Goal: Information Seeking & Learning: Learn about a topic

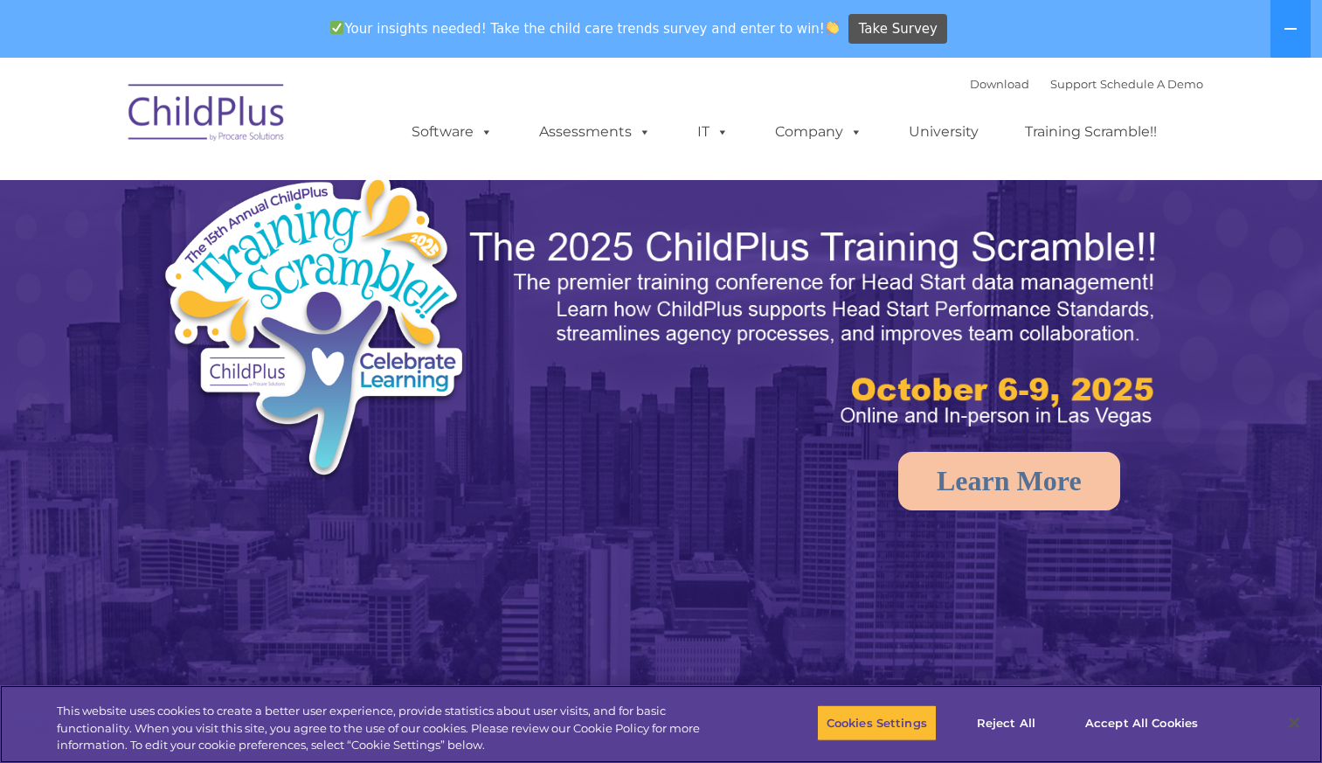
select select "MEDIUM"
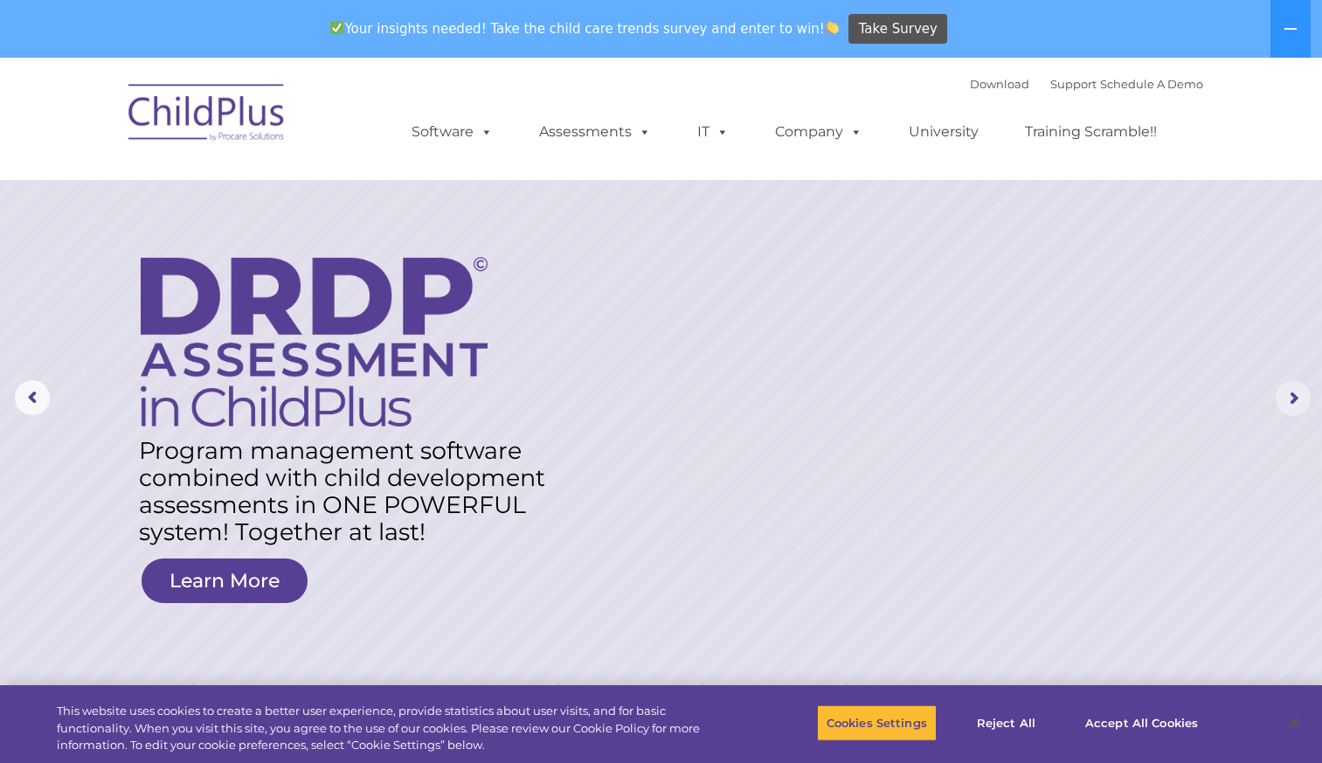
click at [1290, 399] on rs-arrow at bounding box center [1293, 398] width 35 height 35
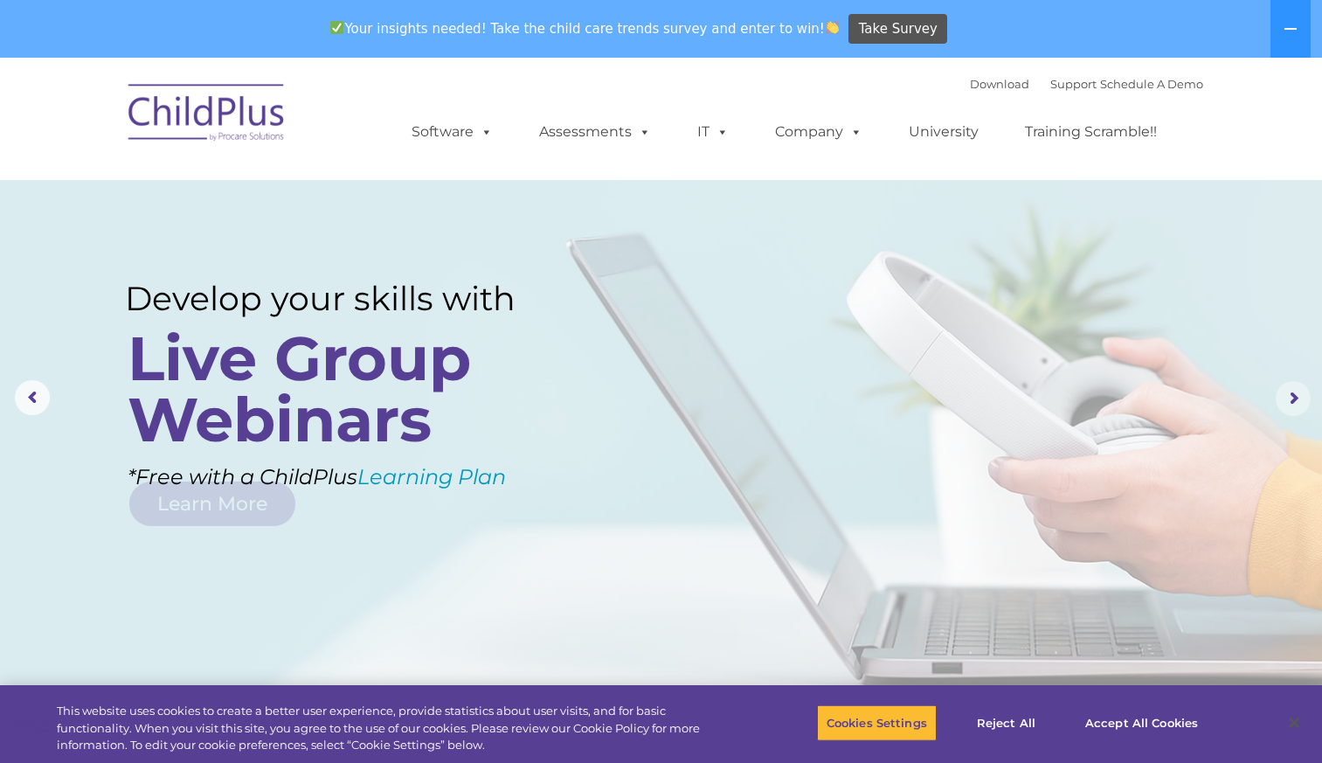
click at [1290, 399] on rs-arrow at bounding box center [1293, 398] width 35 height 35
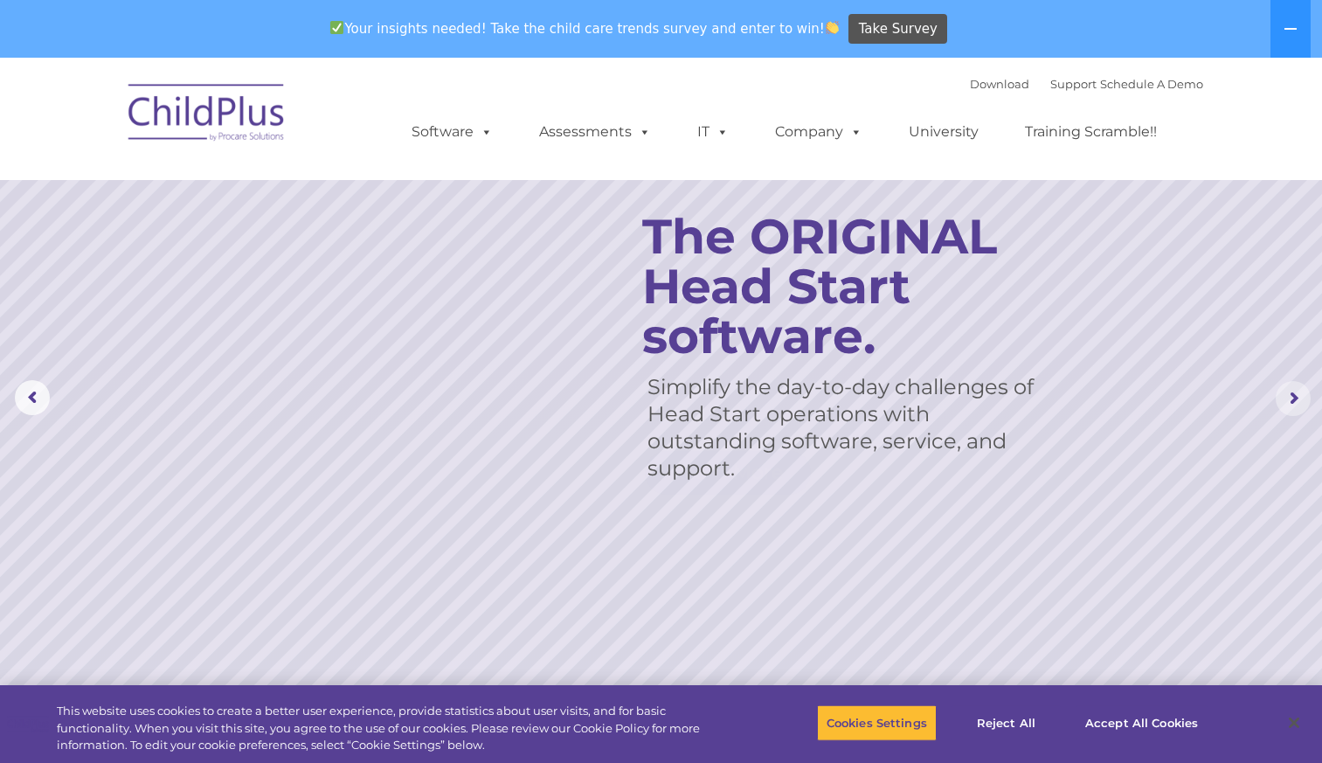
click at [1290, 399] on rs-arrow at bounding box center [1293, 398] width 35 height 35
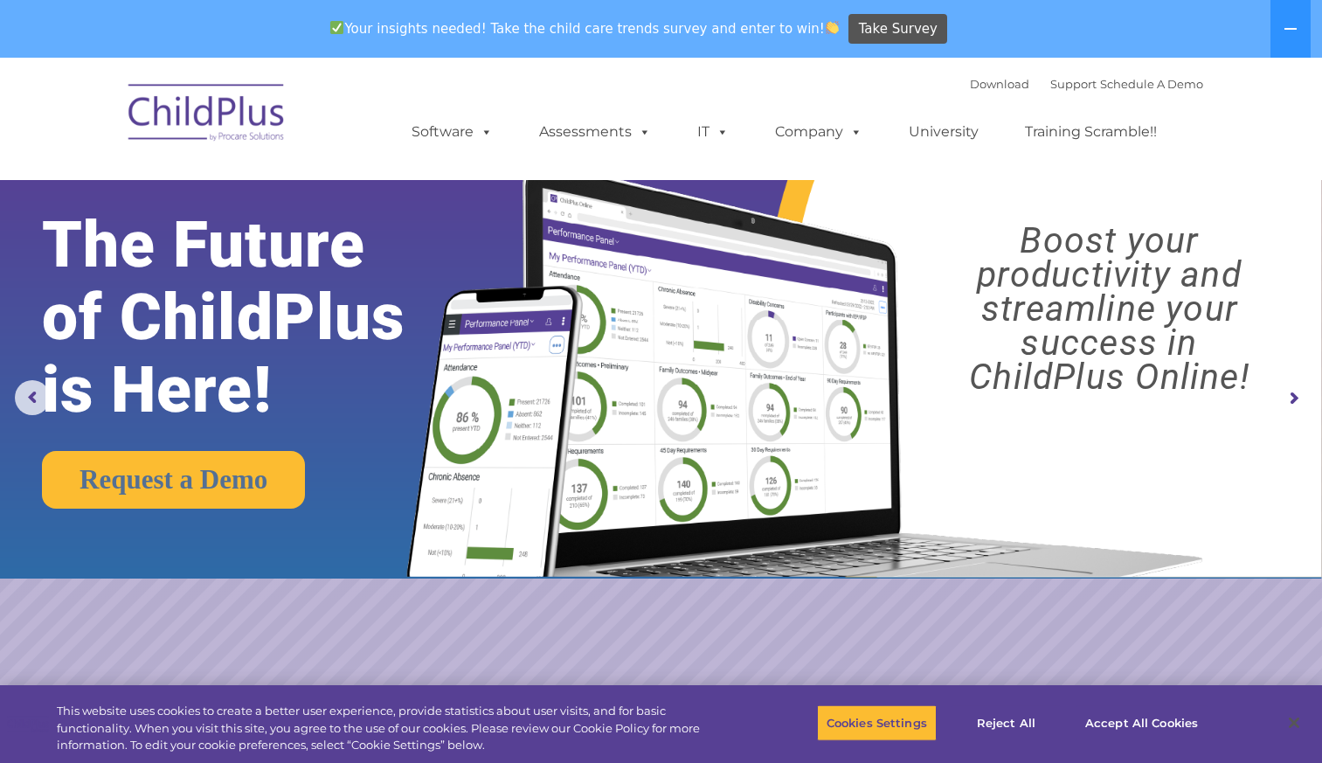
click at [1290, 399] on rs-arrow at bounding box center [1293, 398] width 35 height 35
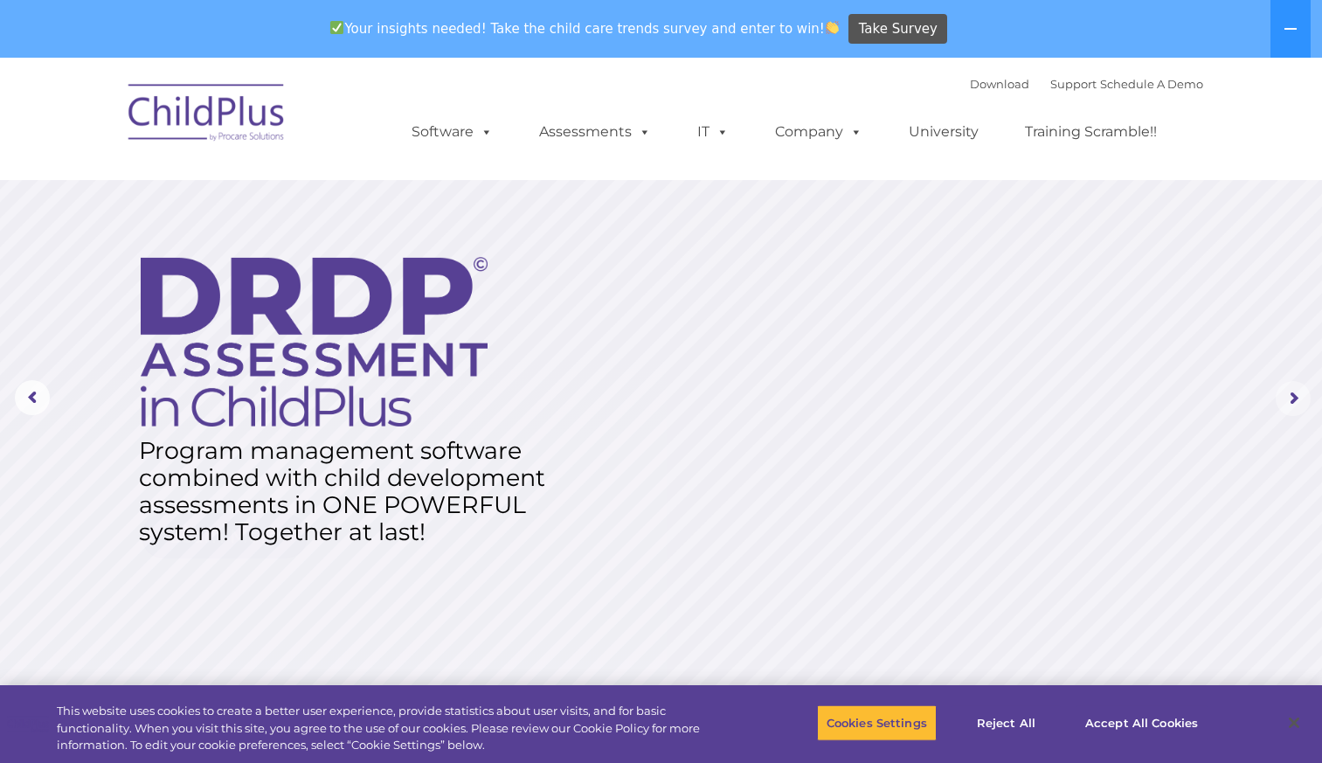
click at [1290, 399] on rs-arrow at bounding box center [1293, 398] width 35 height 35
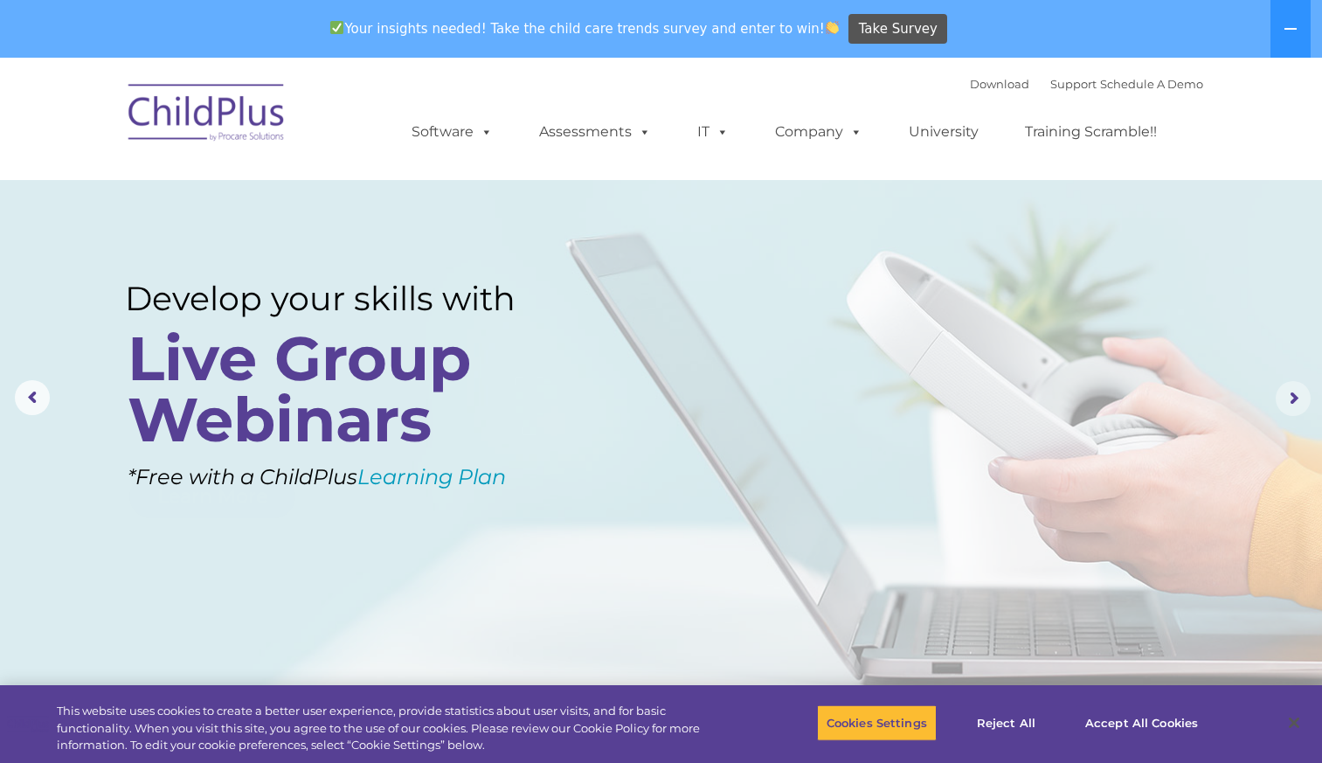
click at [1290, 399] on rs-arrow at bounding box center [1293, 398] width 35 height 35
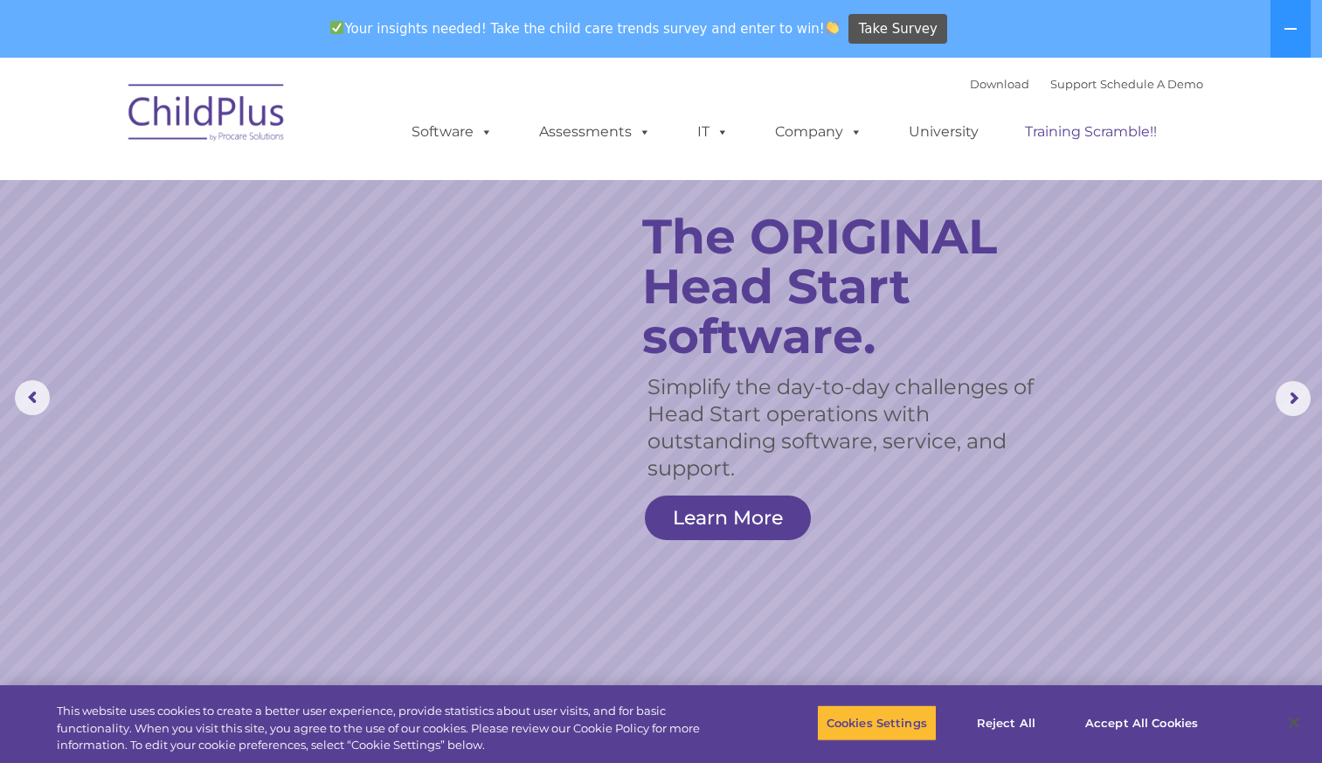
click at [1121, 135] on link "Training Scramble!!" at bounding box center [1091, 132] width 167 height 35
click at [1061, 131] on link "Training Scramble!!" at bounding box center [1091, 132] width 167 height 35
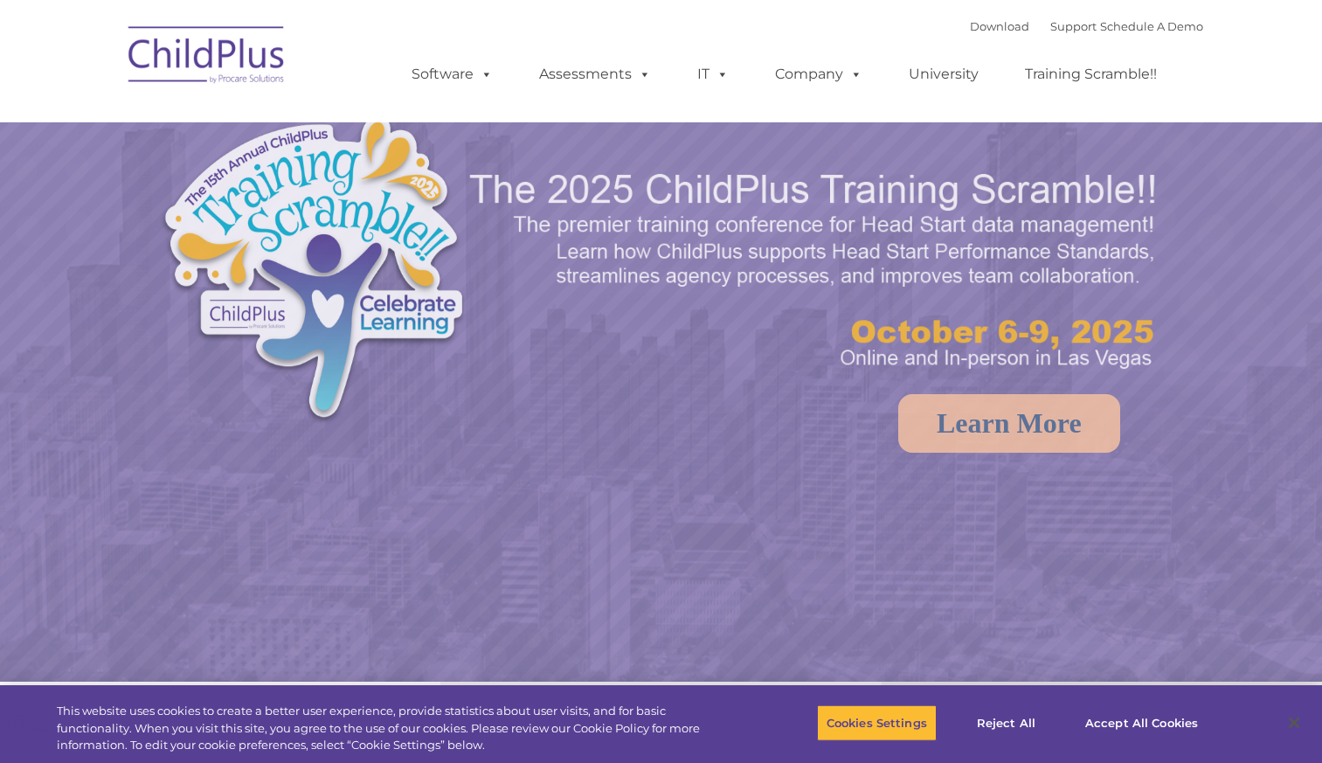
select select "MEDIUM"
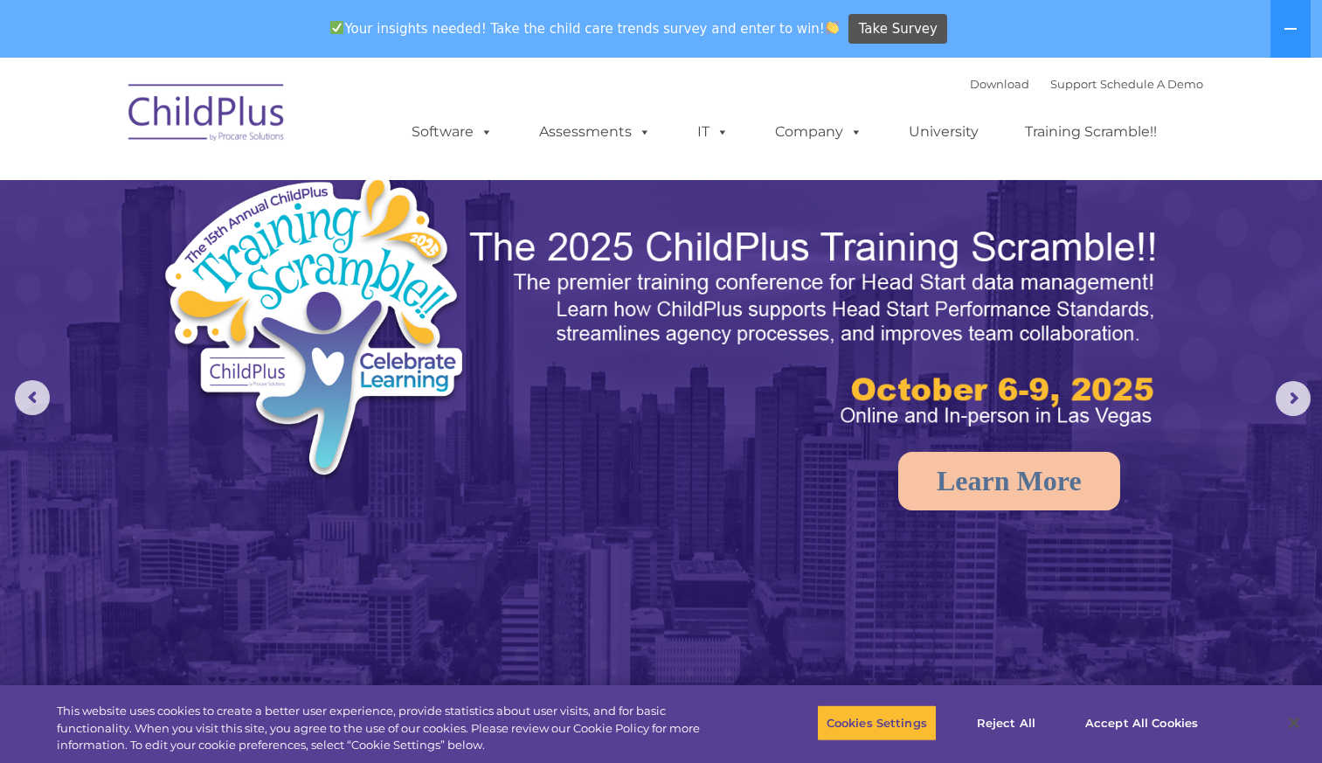
click at [946, 413] on img at bounding box center [816, 329] width 697 height 208
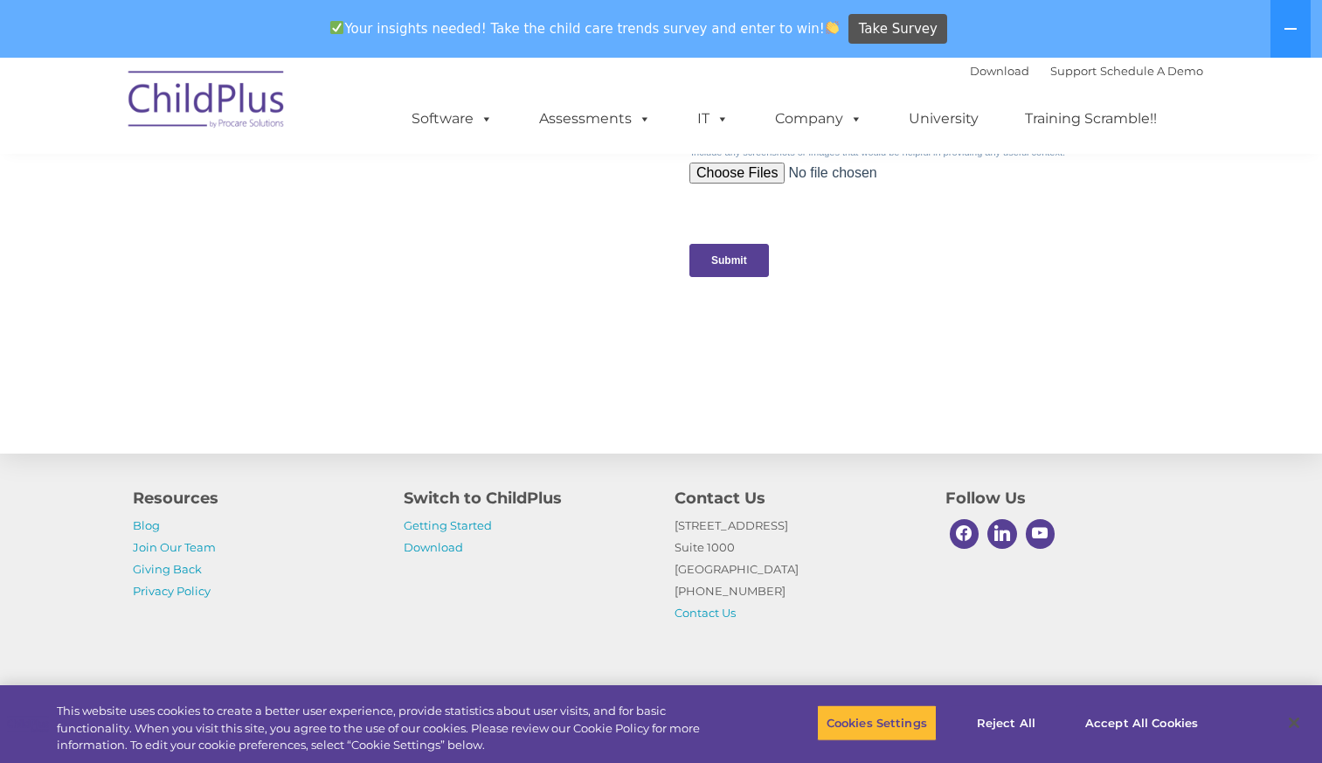
scroll to position [1853, 0]
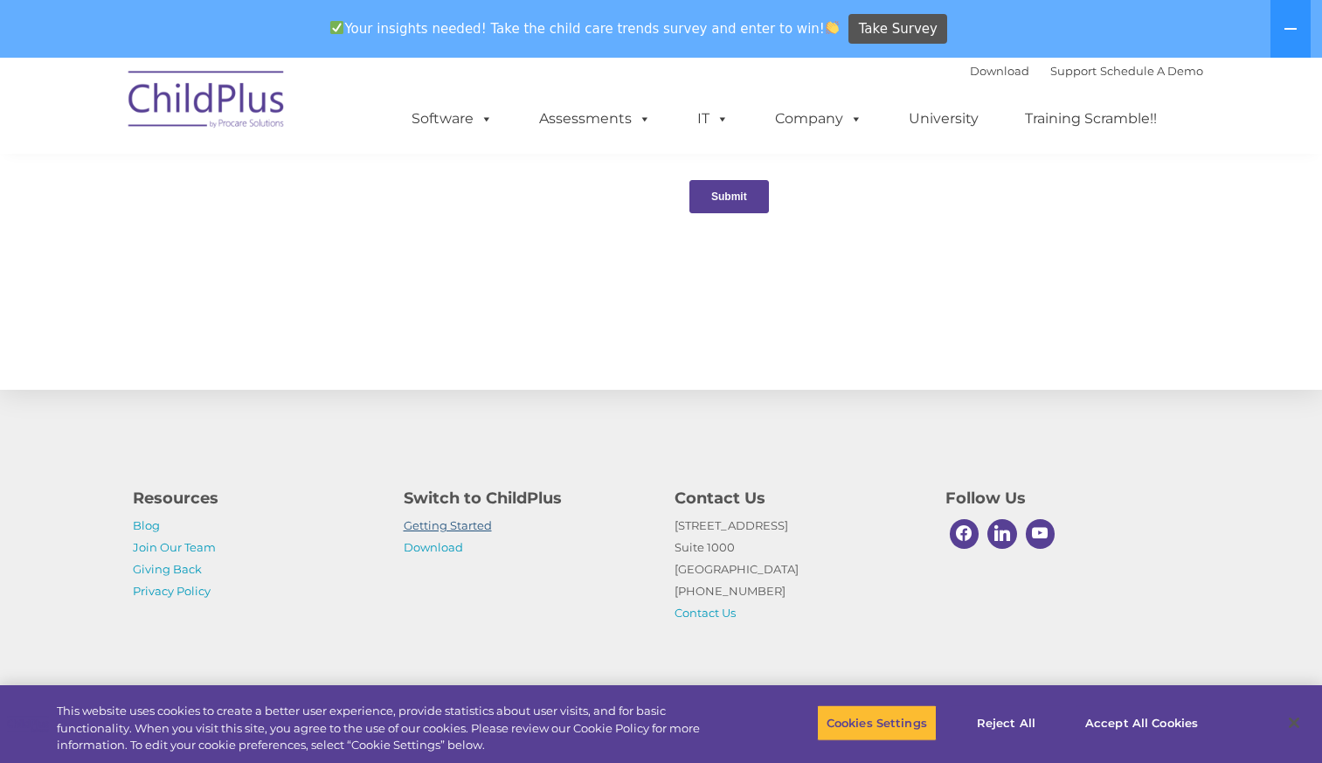
click at [433, 525] on link "Getting Started" at bounding box center [448, 525] width 88 height 14
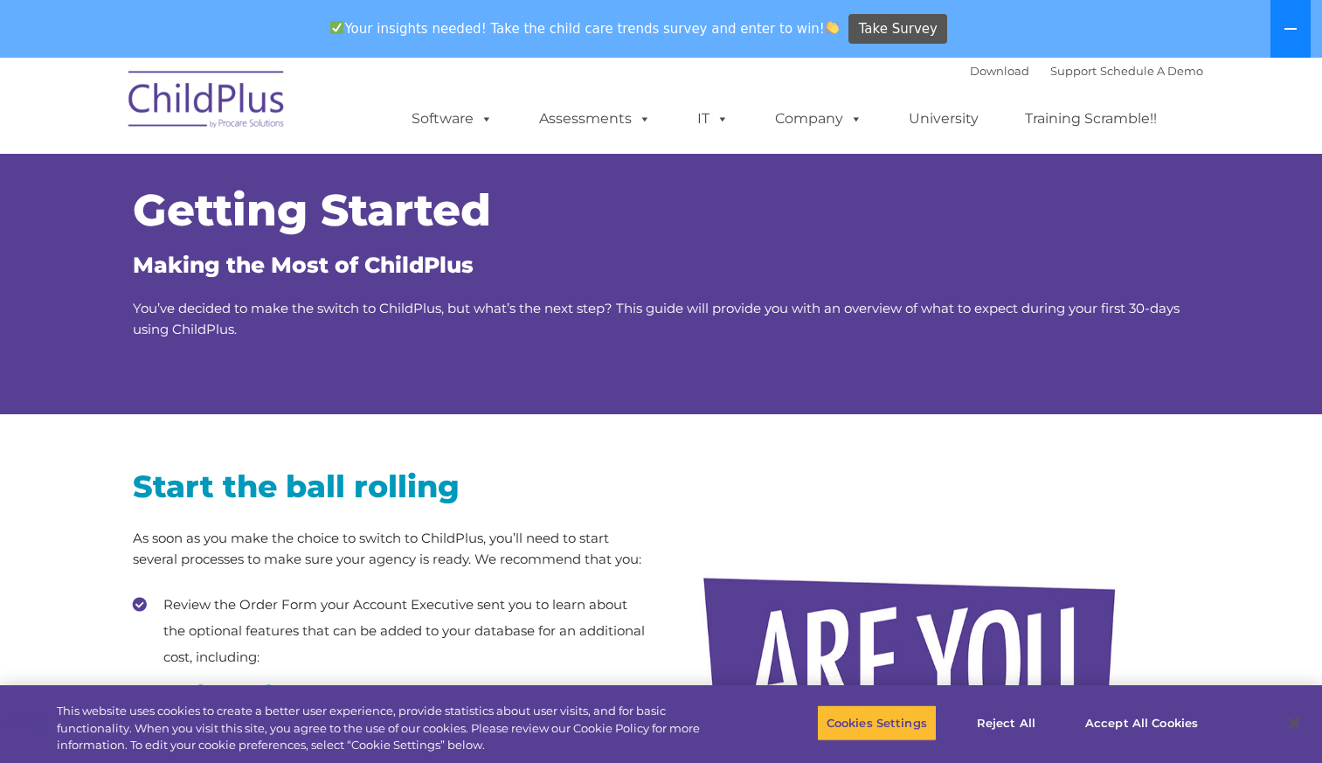
click at [1296, 34] on icon at bounding box center [1291, 29] width 14 height 14
click at [0, 0] on icon at bounding box center [0, 0] width 0 height 0
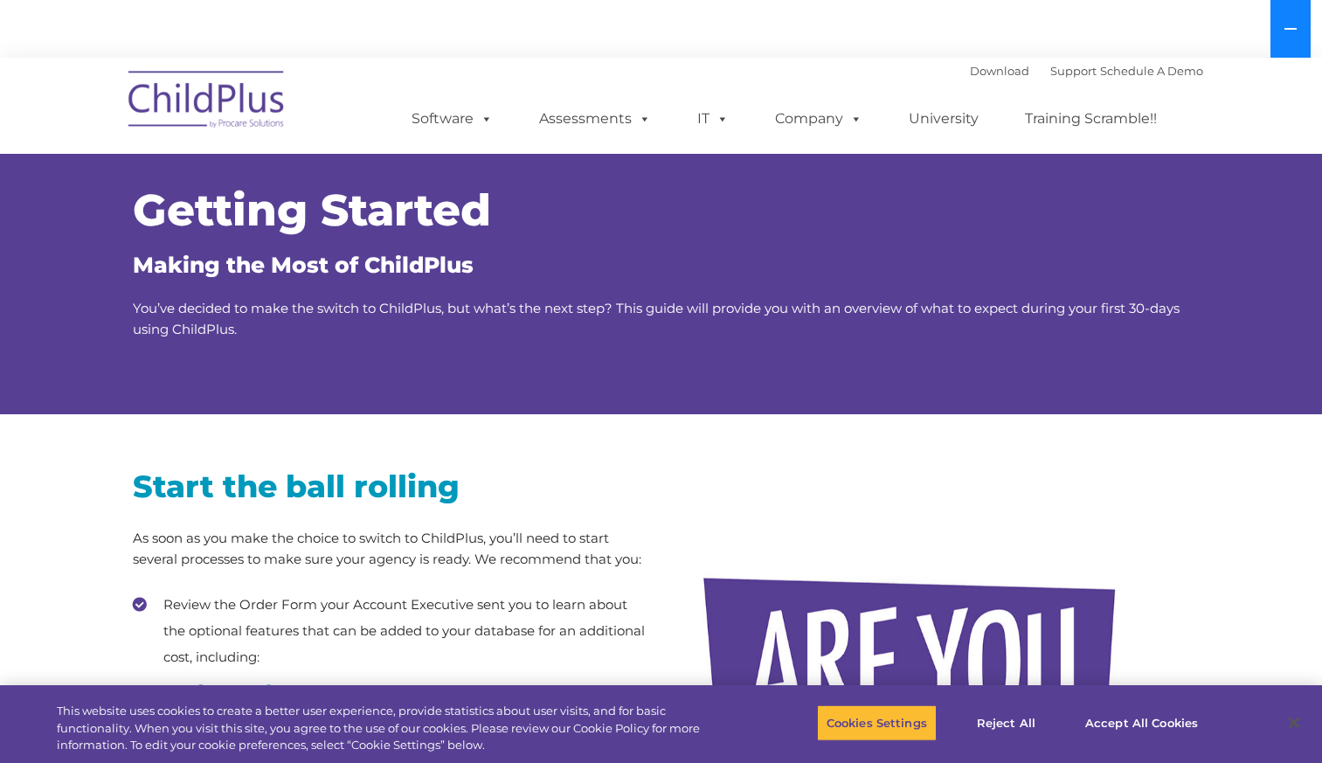
click at [1294, 34] on icon at bounding box center [1291, 29] width 14 height 14
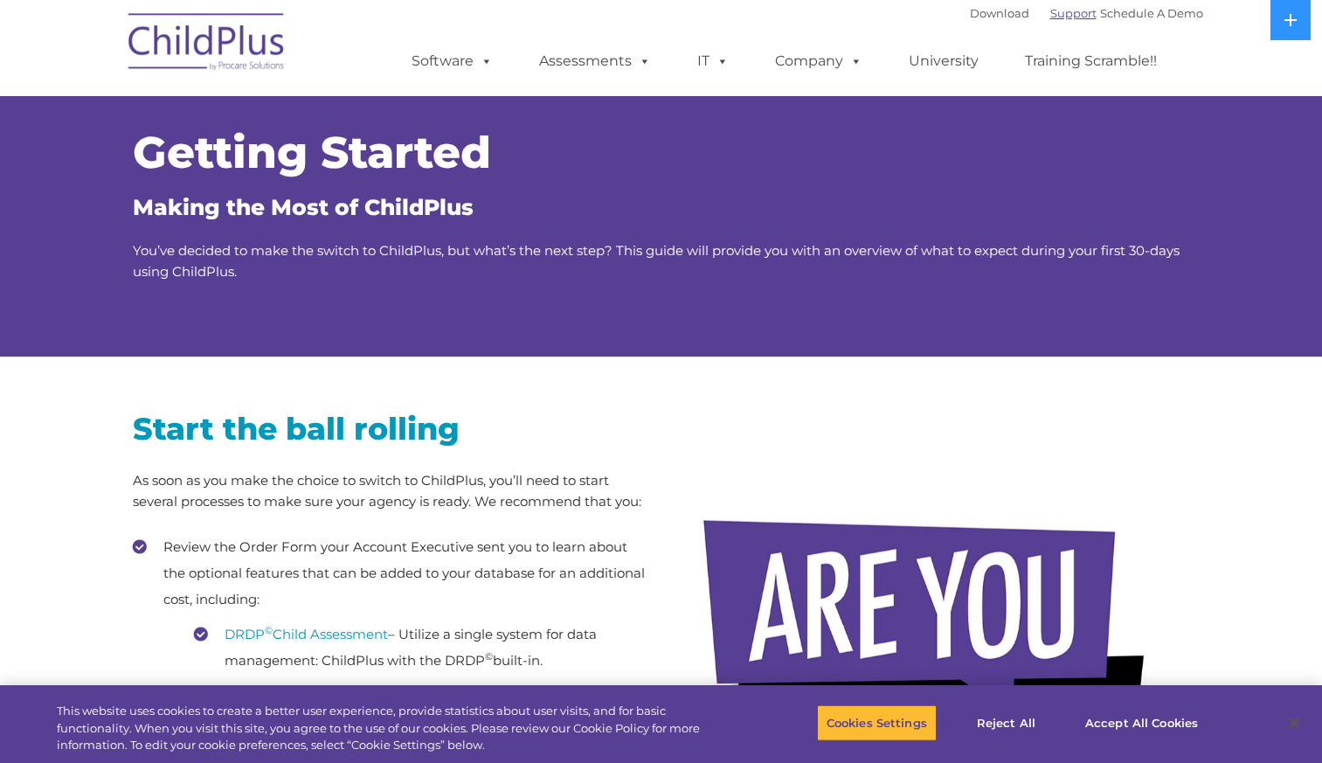
click at [1051, 17] on link "Support" at bounding box center [1074, 13] width 46 height 14
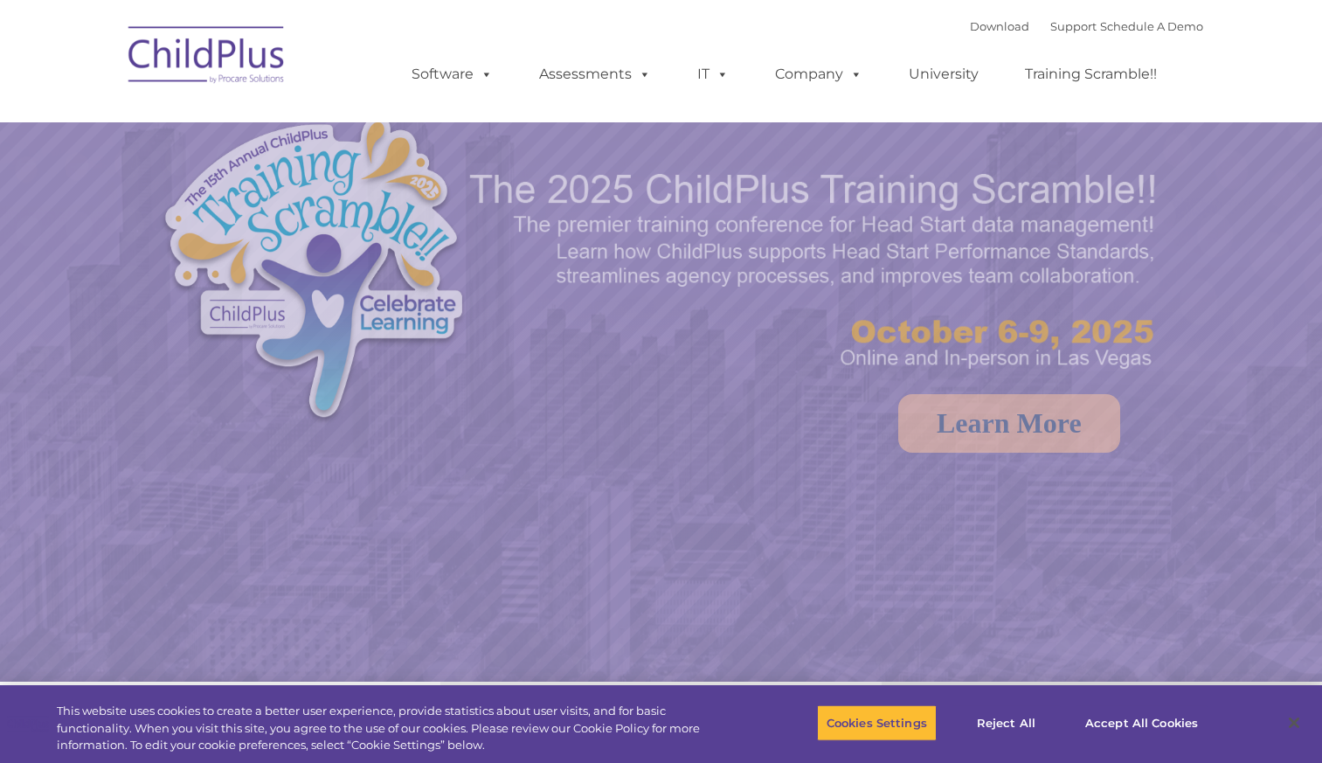
select select "MEDIUM"
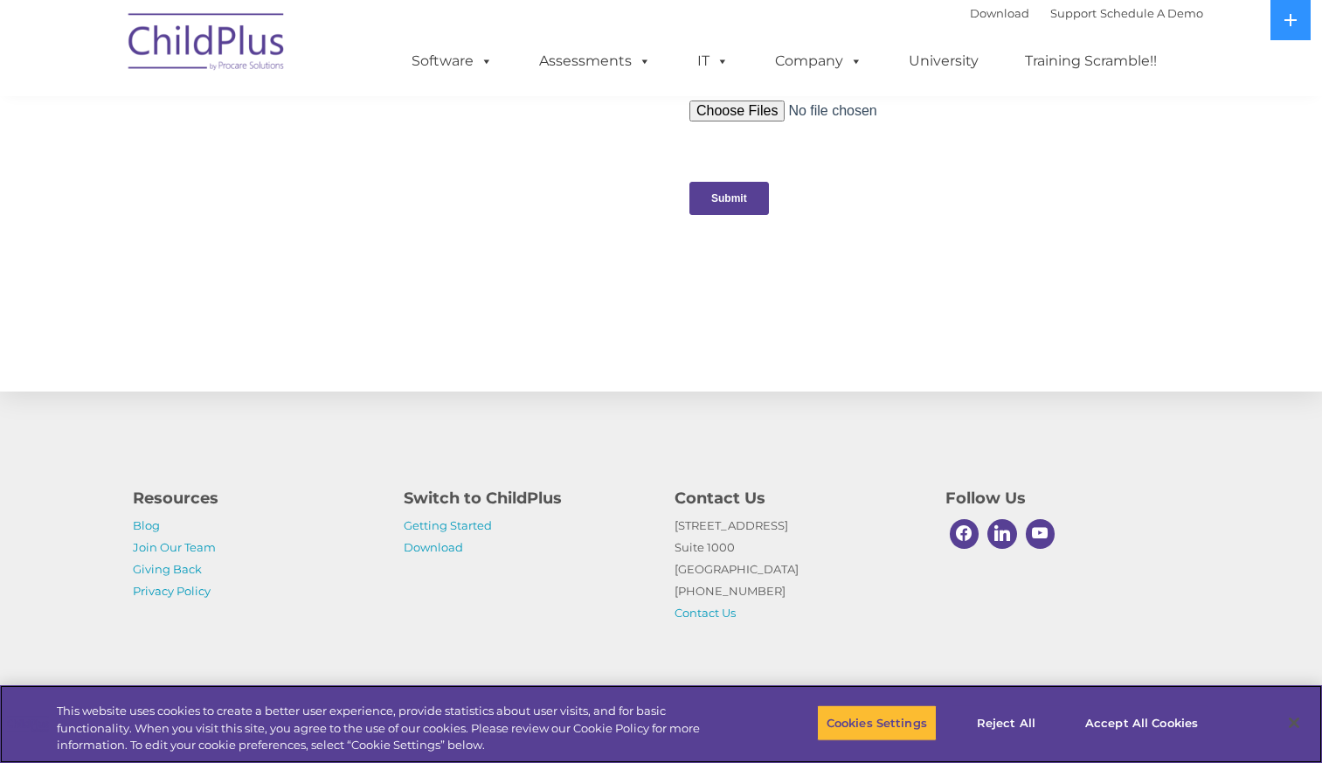
scroll to position [1795, 0]
click at [871, 721] on button "Cookies Settings" at bounding box center [877, 723] width 120 height 37
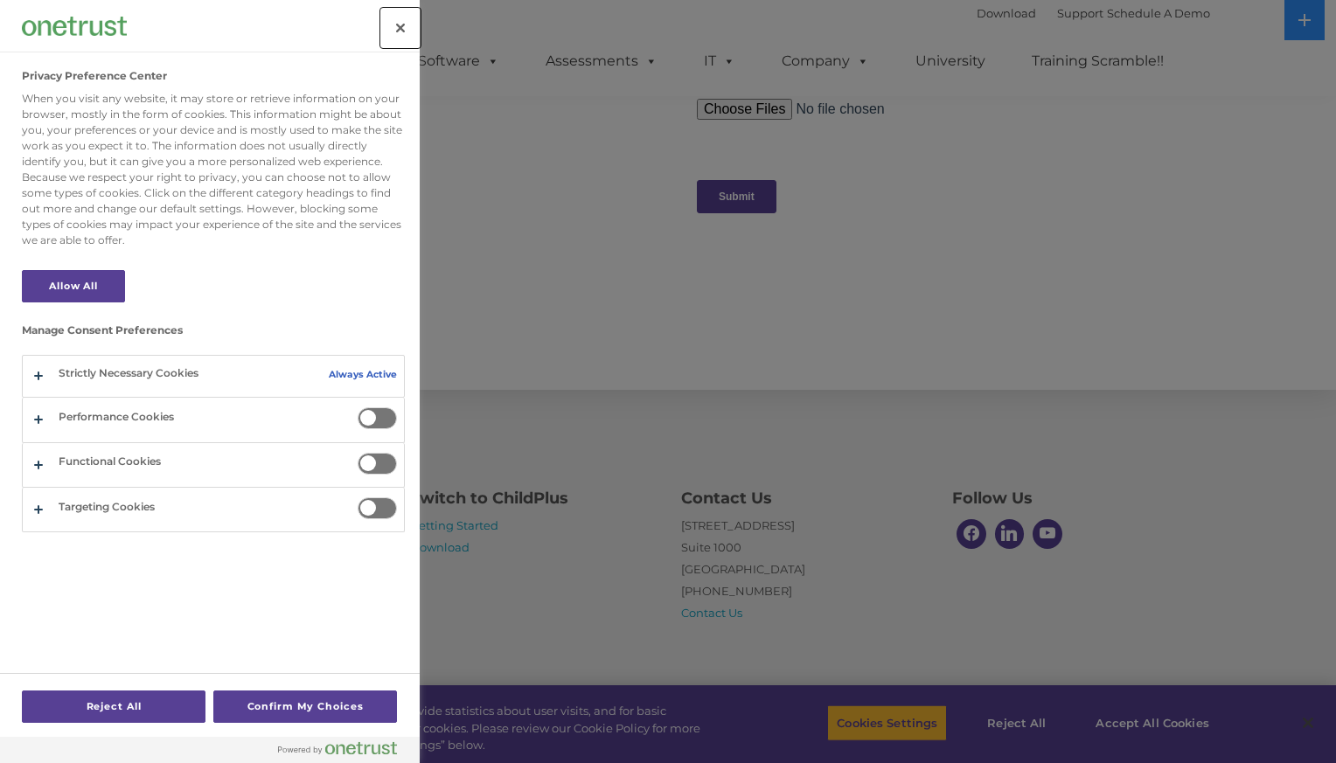
click at [397, 27] on button "Close" at bounding box center [400, 28] width 38 height 38
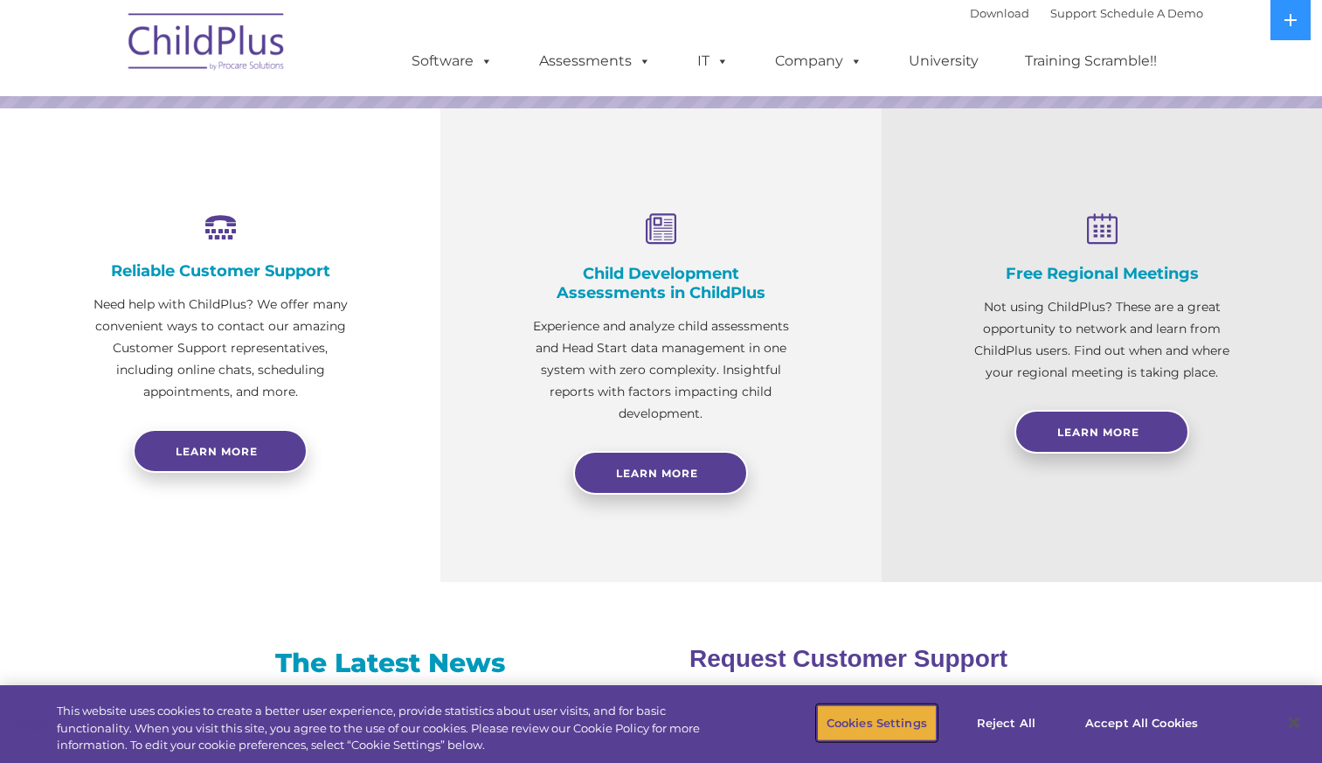
scroll to position [570, 0]
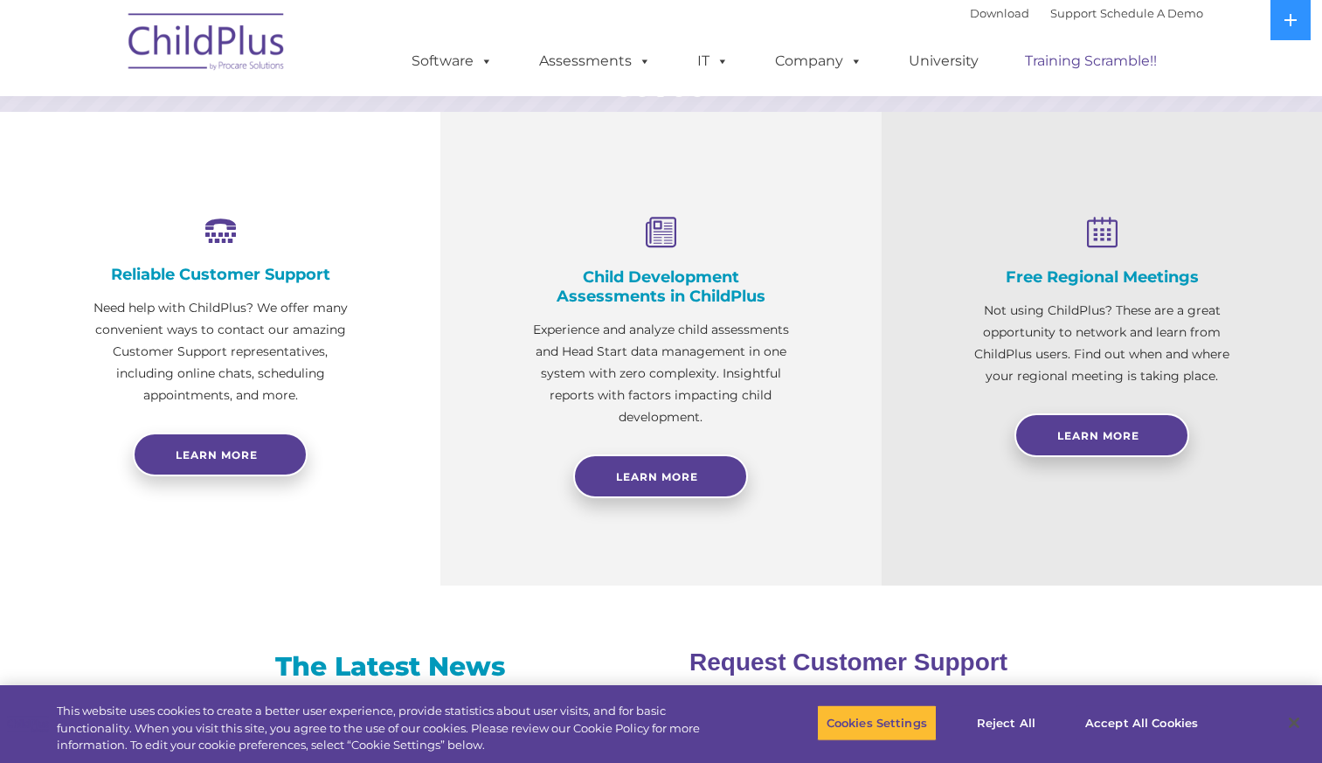
click at [1076, 61] on link "Training Scramble!!" at bounding box center [1091, 61] width 167 height 35
